Goal: Task Accomplishment & Management: Manage account settings

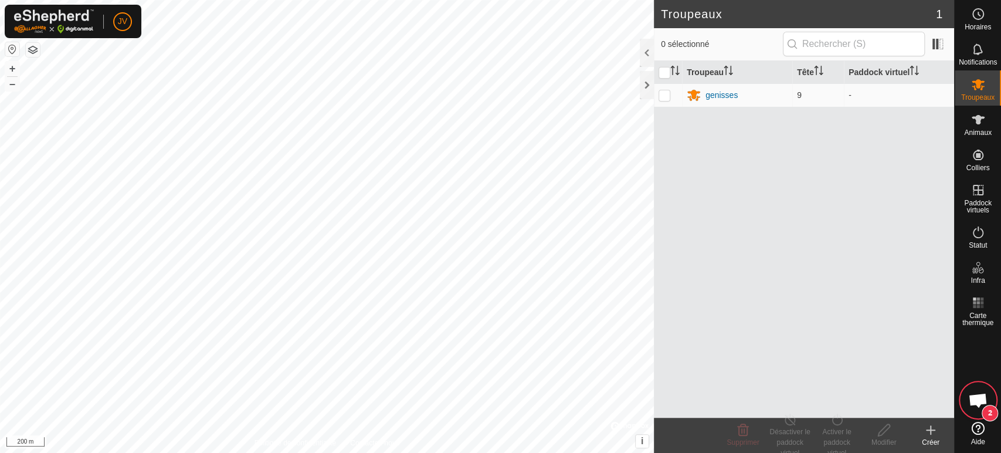
scroll to position [368, 0]
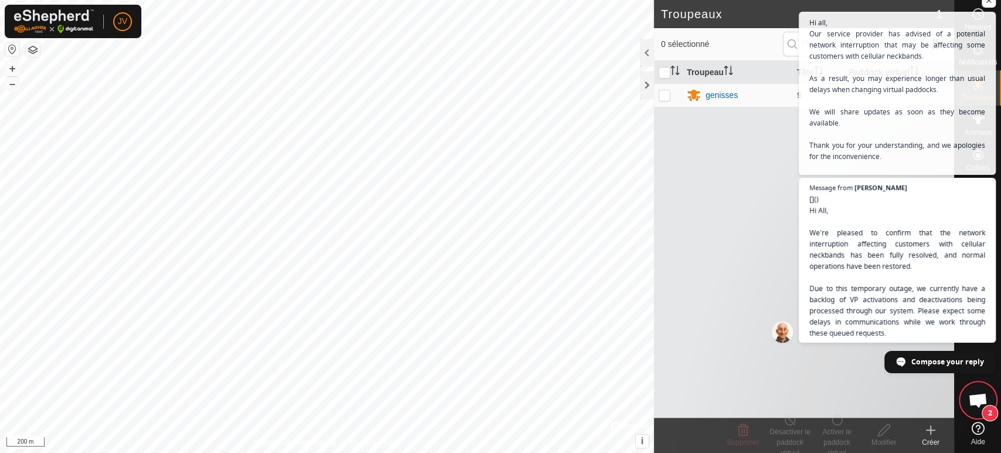
click at [718, 219] on div "Troupeau Tête Paddock virtuel genisses 9 -" at bounding box center [804, 239] width 300 height 357
click at [989, 4] on span "Open chat" at bounding box center [989, 1] width 15 height 15
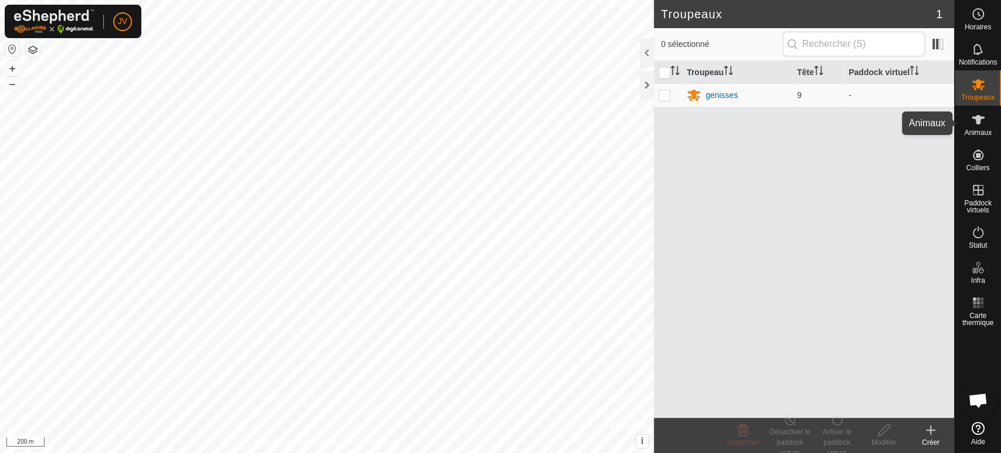
click at [985, 121] on es-animals-svg-icon at bounding box center [978, 119] width 21 height 19
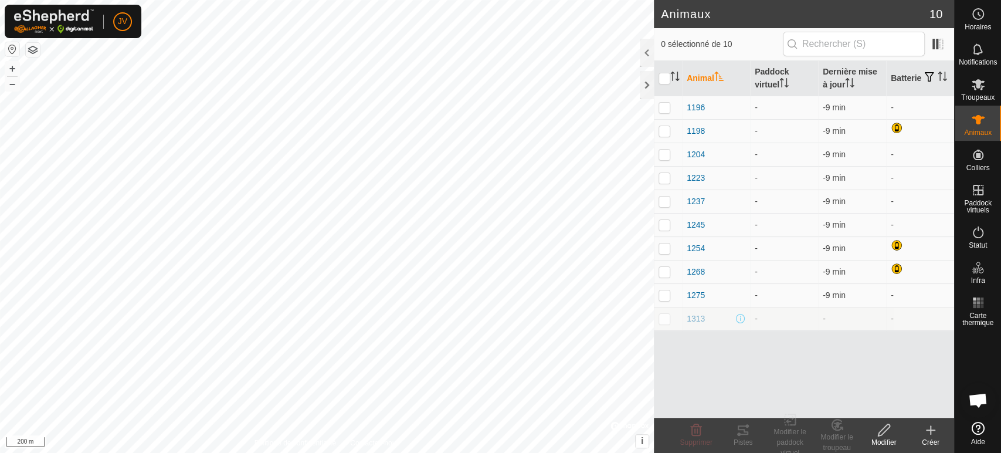
click at [668, 324] on td at bounding box center [668, 318] width 28 height 23
checkbox input "true"
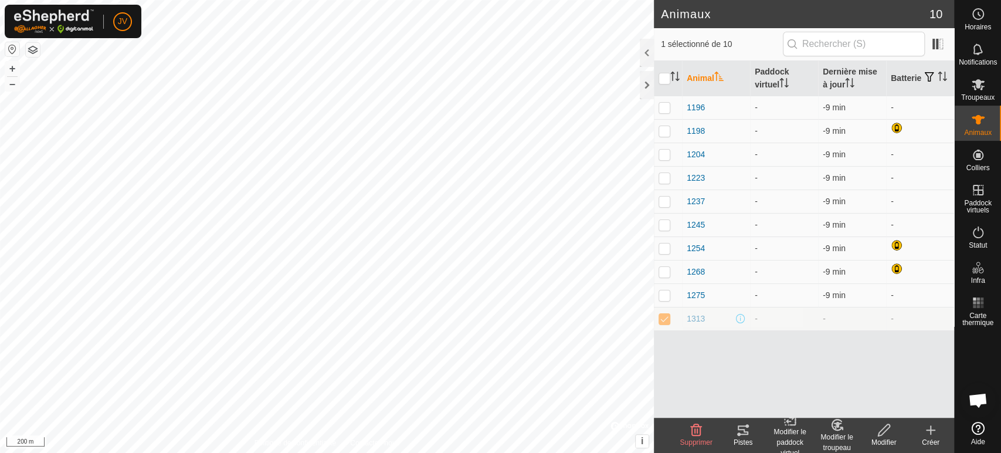
click at [695, 429] on icon at bounding box center [696, 430] width 14 height 14
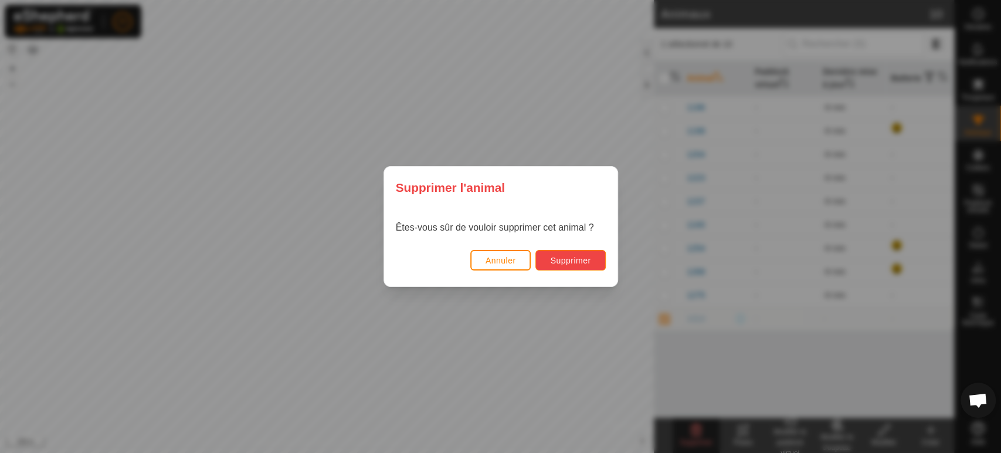
click at [562, 262] on span "Supprimer" at bounding box center [570, 260] width 40 height 9
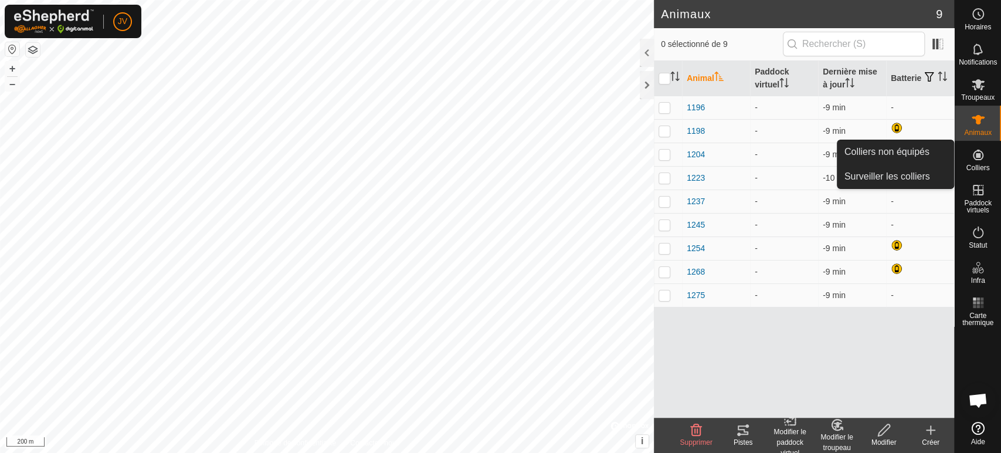
click at [976, 158] on icon at bounding box center [978, 155] width 14 height 14
click at [900, 152] on link "Colliers non équipés" at bounding box center [895, 151] width 116 height 23
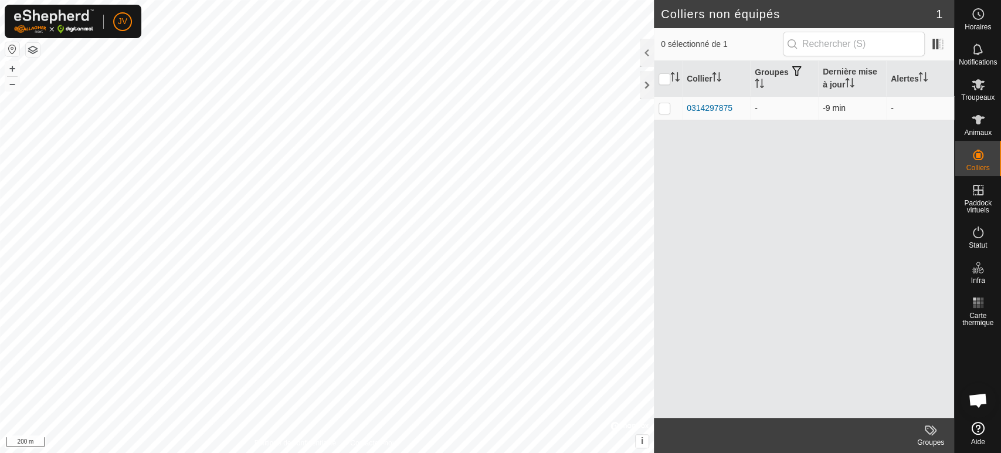
click at [661, 107] on p-checkbox at bounding box center [665, 107] width 12 height 9
checkbox input "true"
click at [975, 125] on icon at bounding box center [978, 120] width 14 height 14
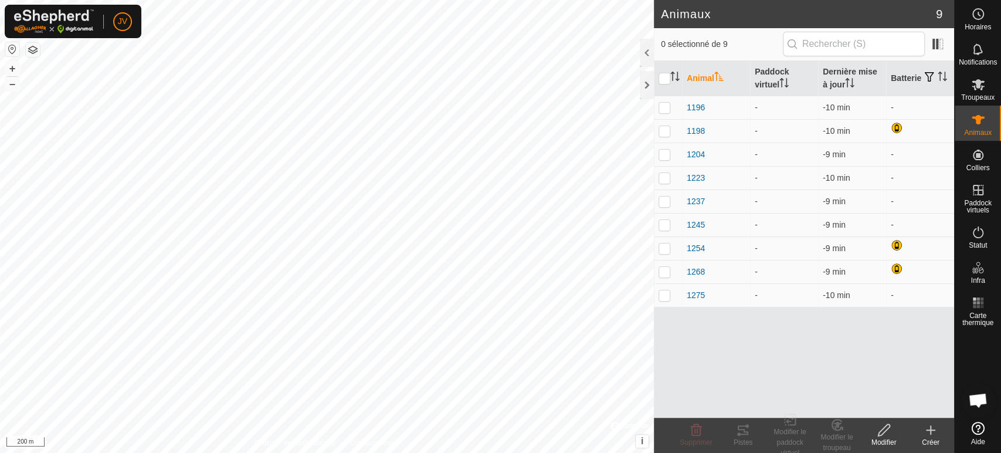
click at [936, 435] on icon at bounding box center [931, 430] width 14 height 14
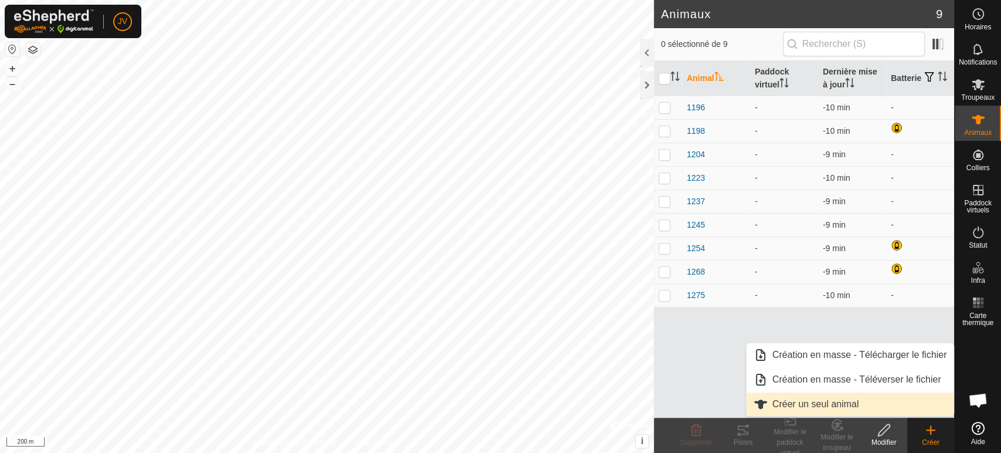
click at [828, 406] on link "Créer un seul animal" at bounding box center [851, 403] width 208 height 23
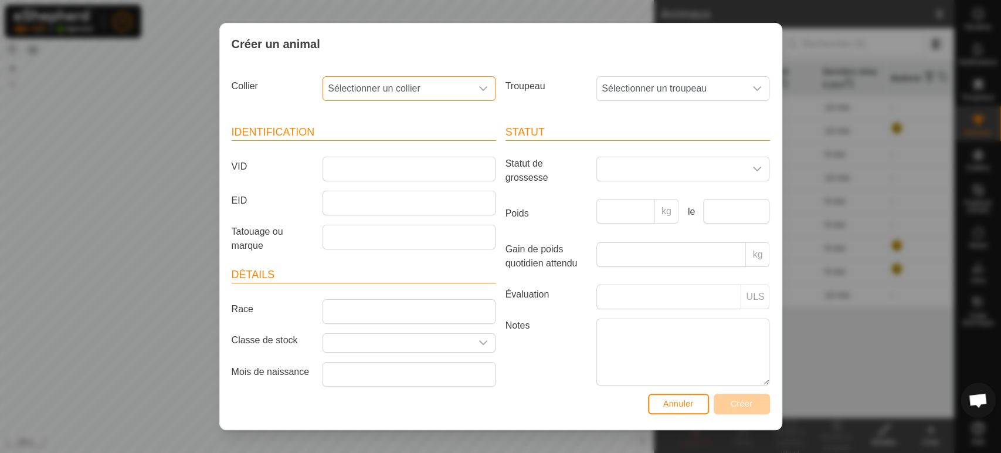
click at [407, 93] on span "Sélectionner un collier" at bounding box center [397, 88] width 148 height 23
click at [385, 178] on li "0314297875" at bounding box center [408, 173] width 169 height 23
click at [384, 153] on article "Identification VID EID Tatouage ou marque" at bounding box center [364, 190] width 264 height 133
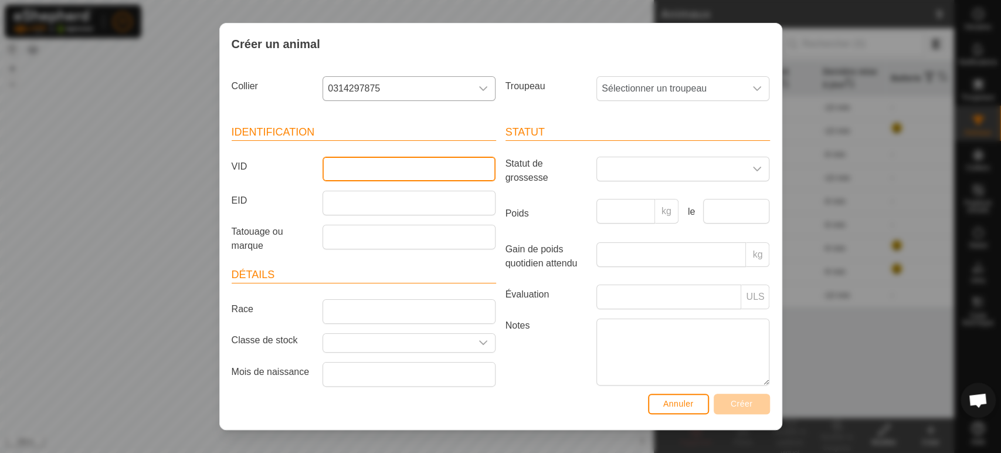
click at [375, 157] on input "VID" at bounding box center [409, 169] width 173 height 25
type input "1313"
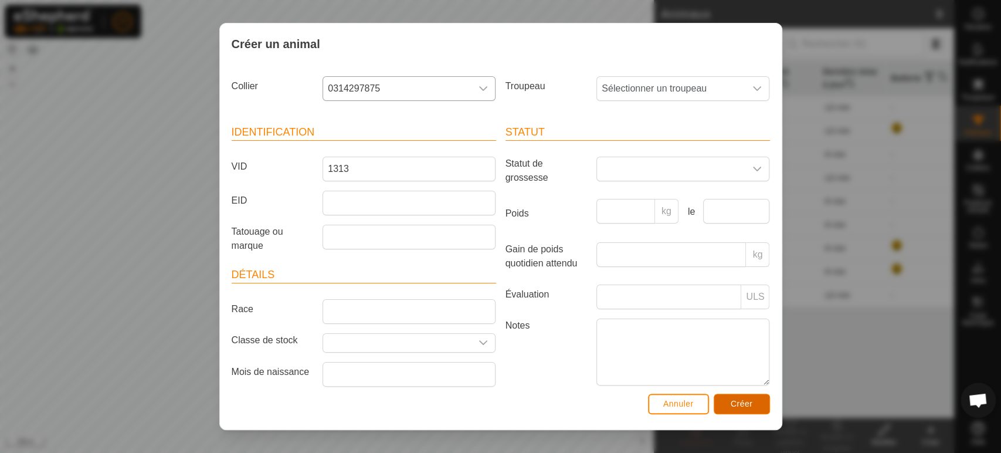
click at [745, 399] on span "Créer" at bounding box center [742, 403] width 22 height 9
